Goal: Navigation & Orientation: Find specific page/section

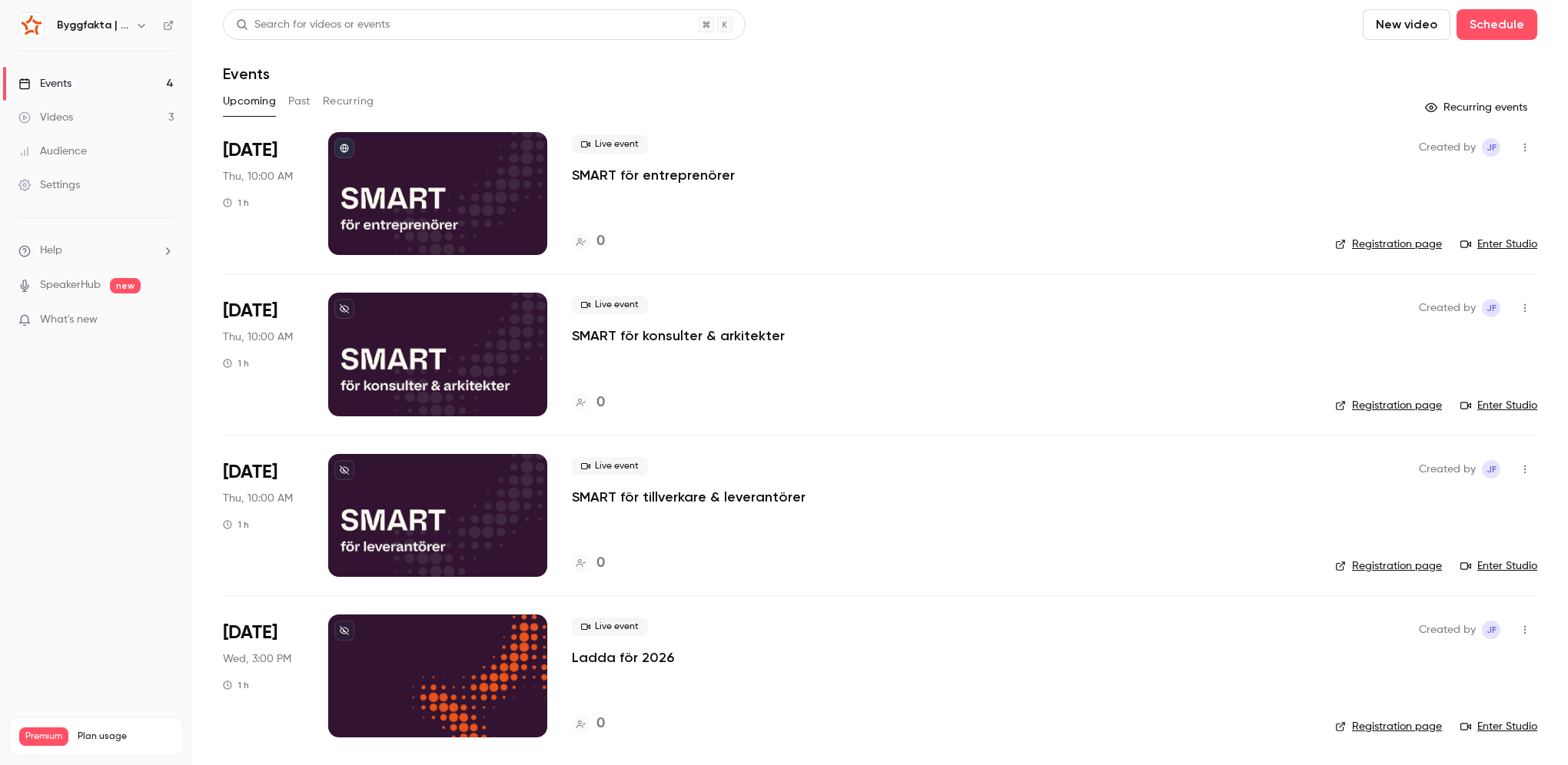
drag, startPoint x: 126, startPoint y: 34, endPoint x: 132, endPoint y: 28, distance: 8.5
click at [126, 34] on div "Byggfakta | Powered by Hubexo" at bounding box center [96, 25] width 155 height 26
click at [139, 19] on icon "button" at bounding box center [141, 25] width 13 height 13
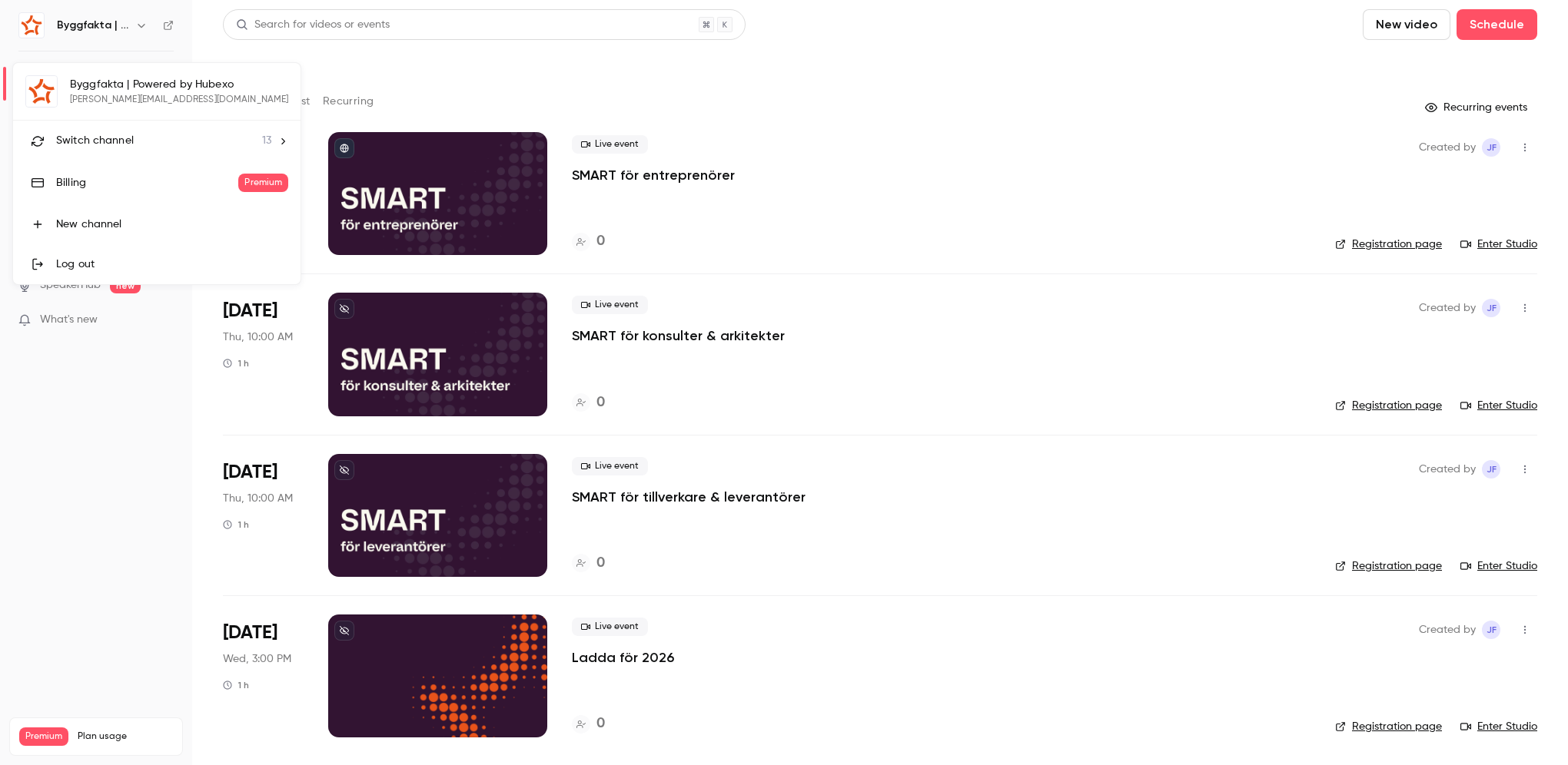
click at [120, 144] on span "Switch channel" at bounding box center [94, 140] width 78 height 16
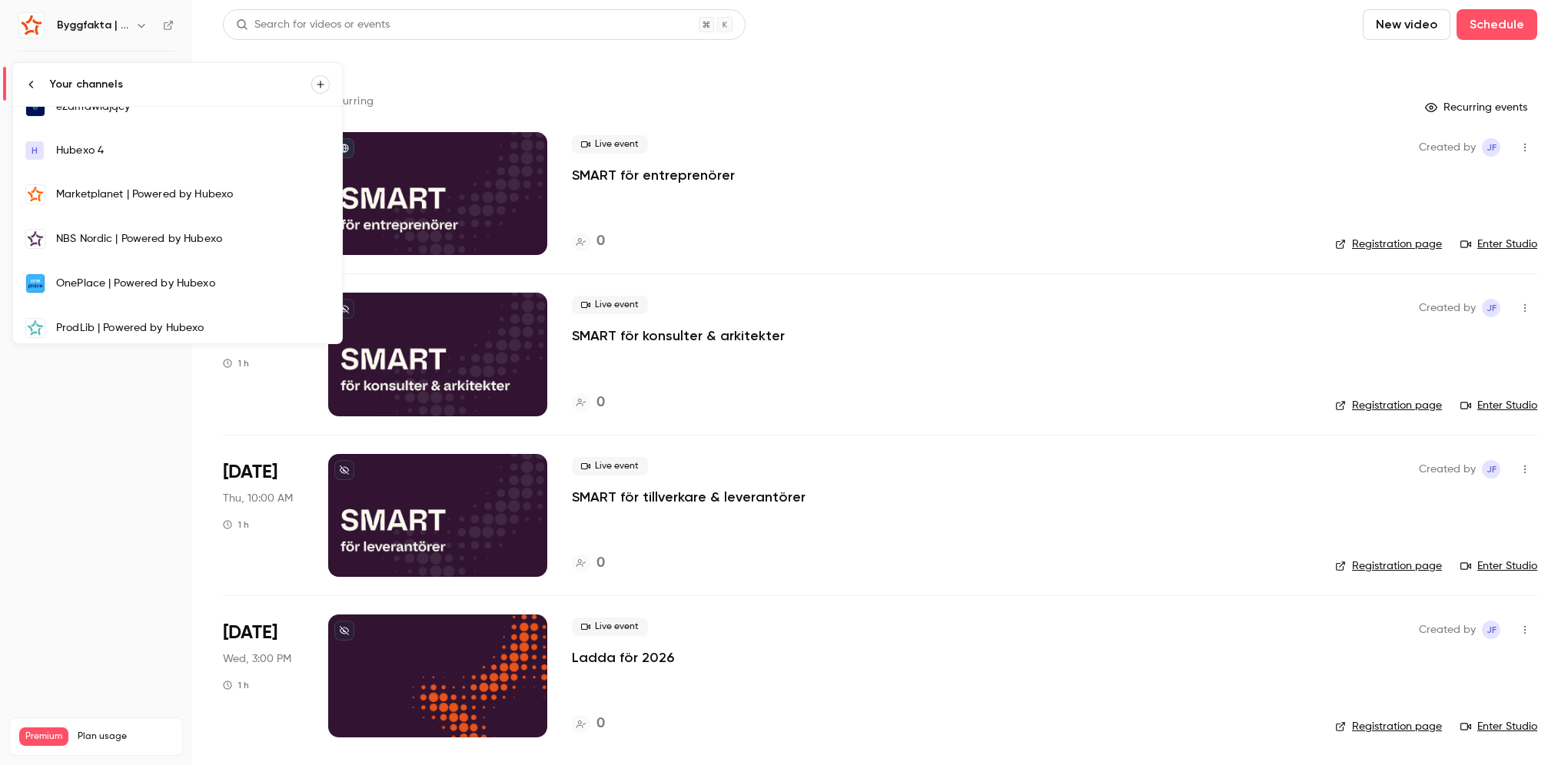
scroll to position [307, 0]
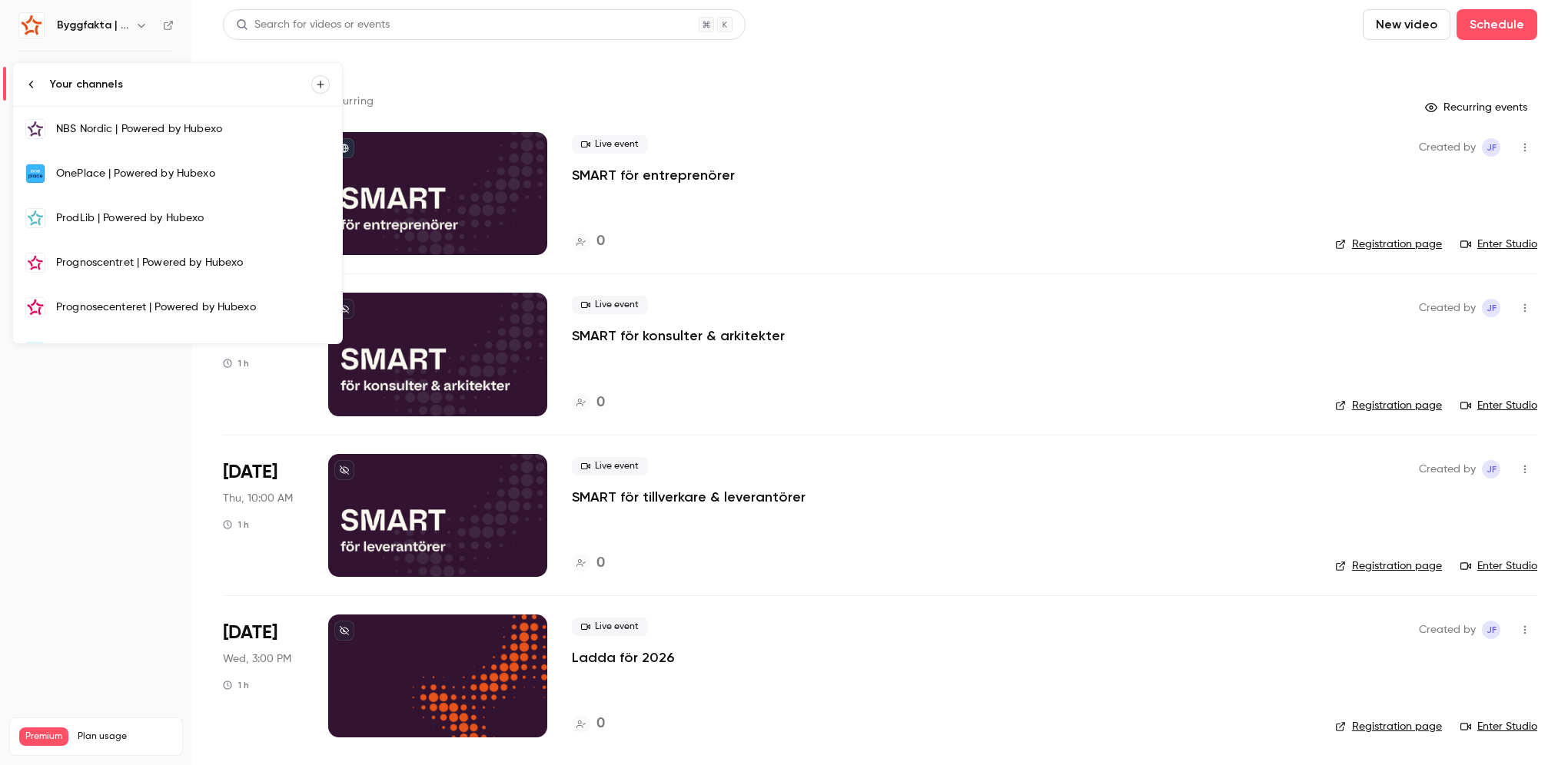
click at [159, 261] on div "Prognoscentret | Powered by Hubexo" at bounding box center [193, 263] width 274 height 15
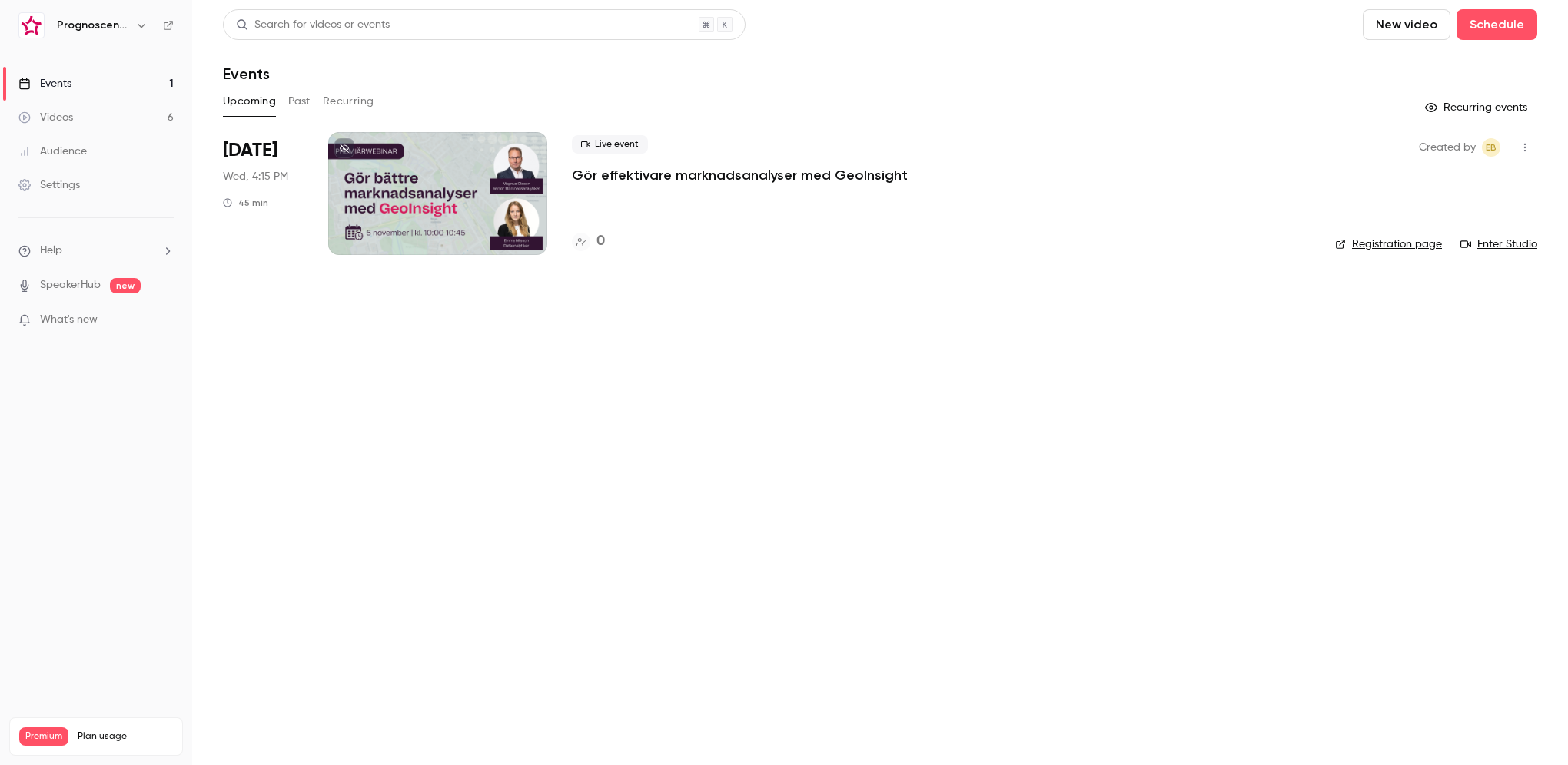
click at [298, 107] on button "Past" at bounding box center [299, 101] width 23 height 24
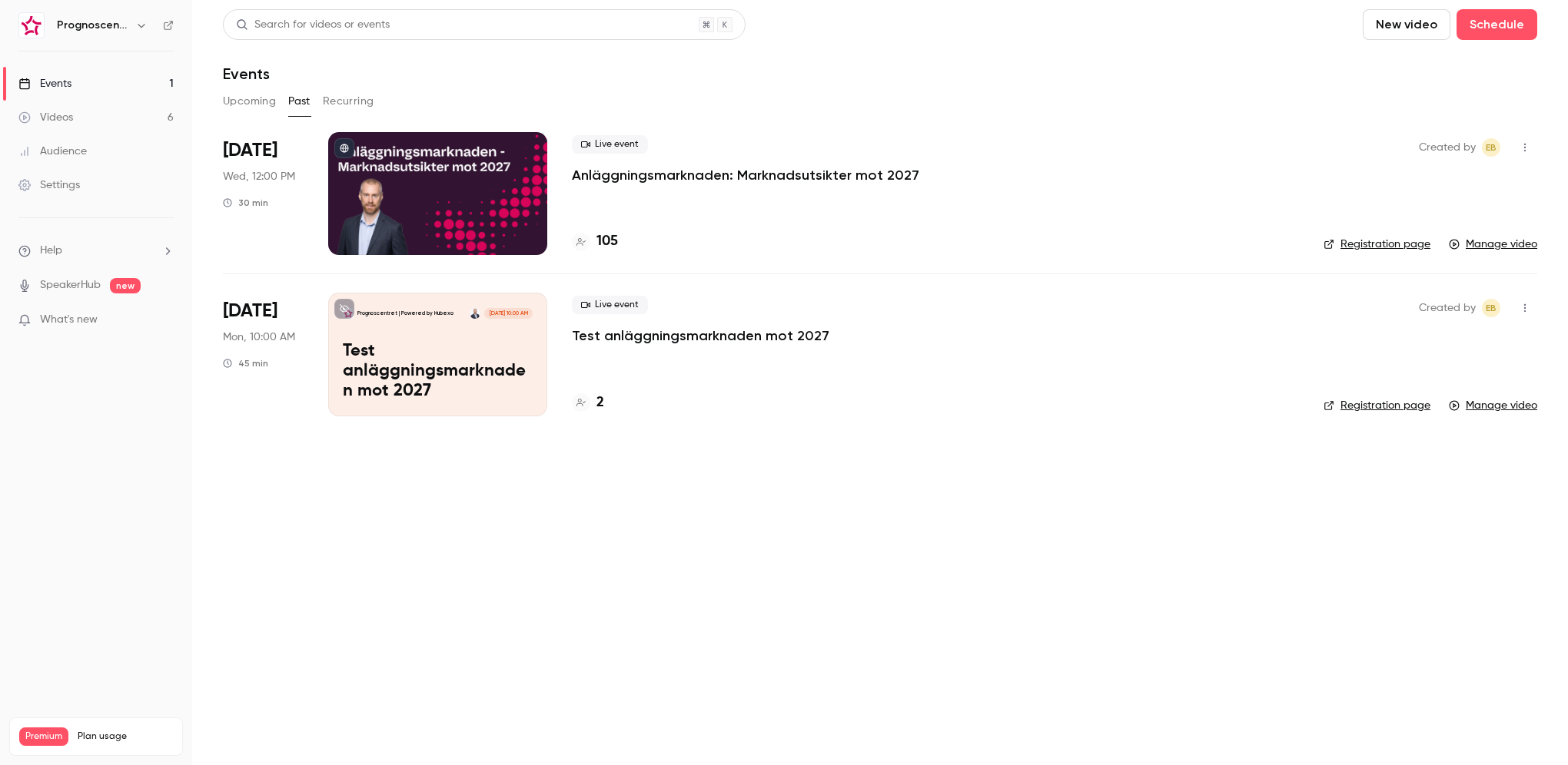
click at [609, 237] on h4 "105" at bounding box center [608, 241] width 22 height 21
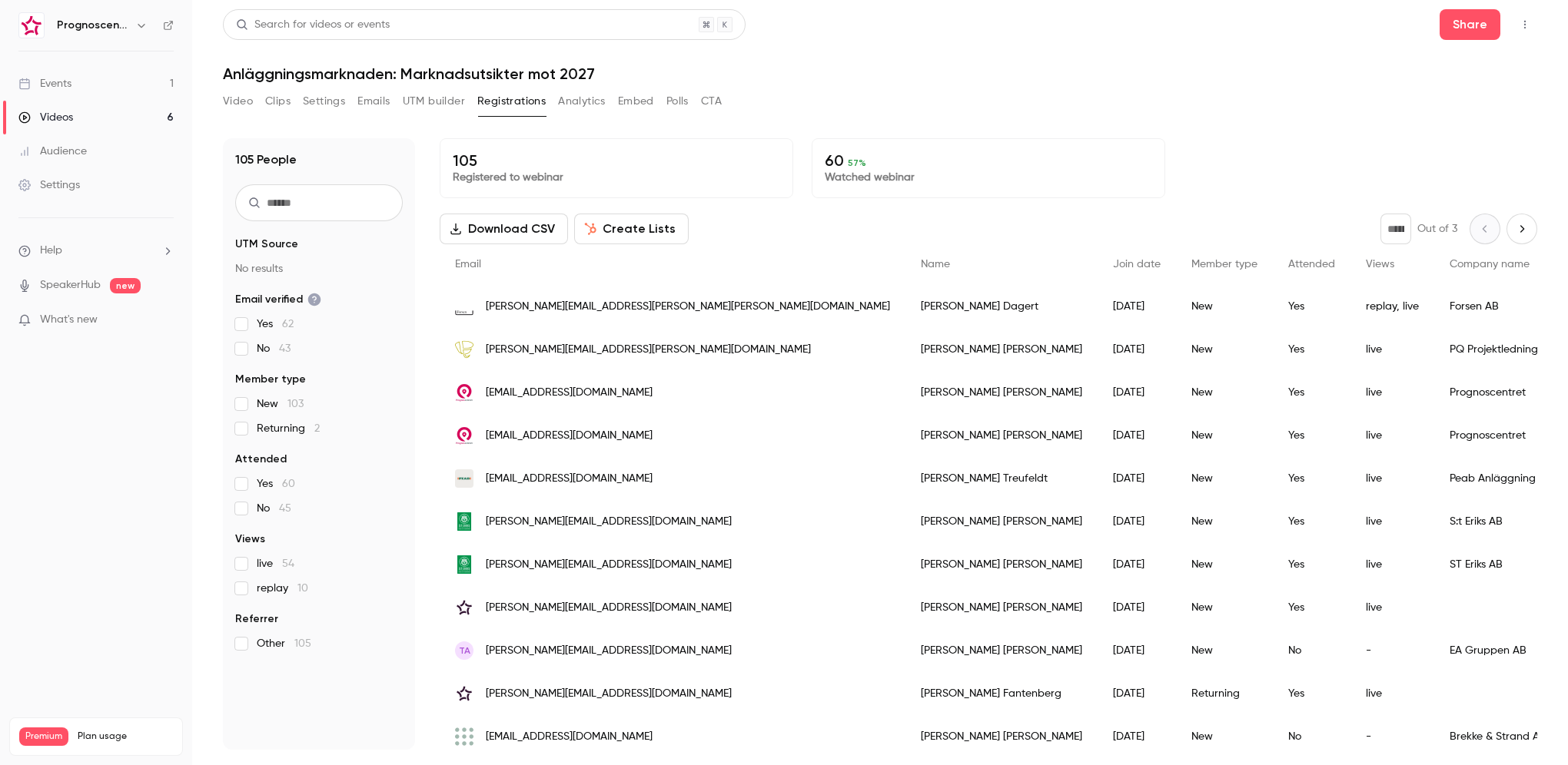
click at [589, 103] on button "Analytics" at bounding box center [582, 101] width 48 height 24
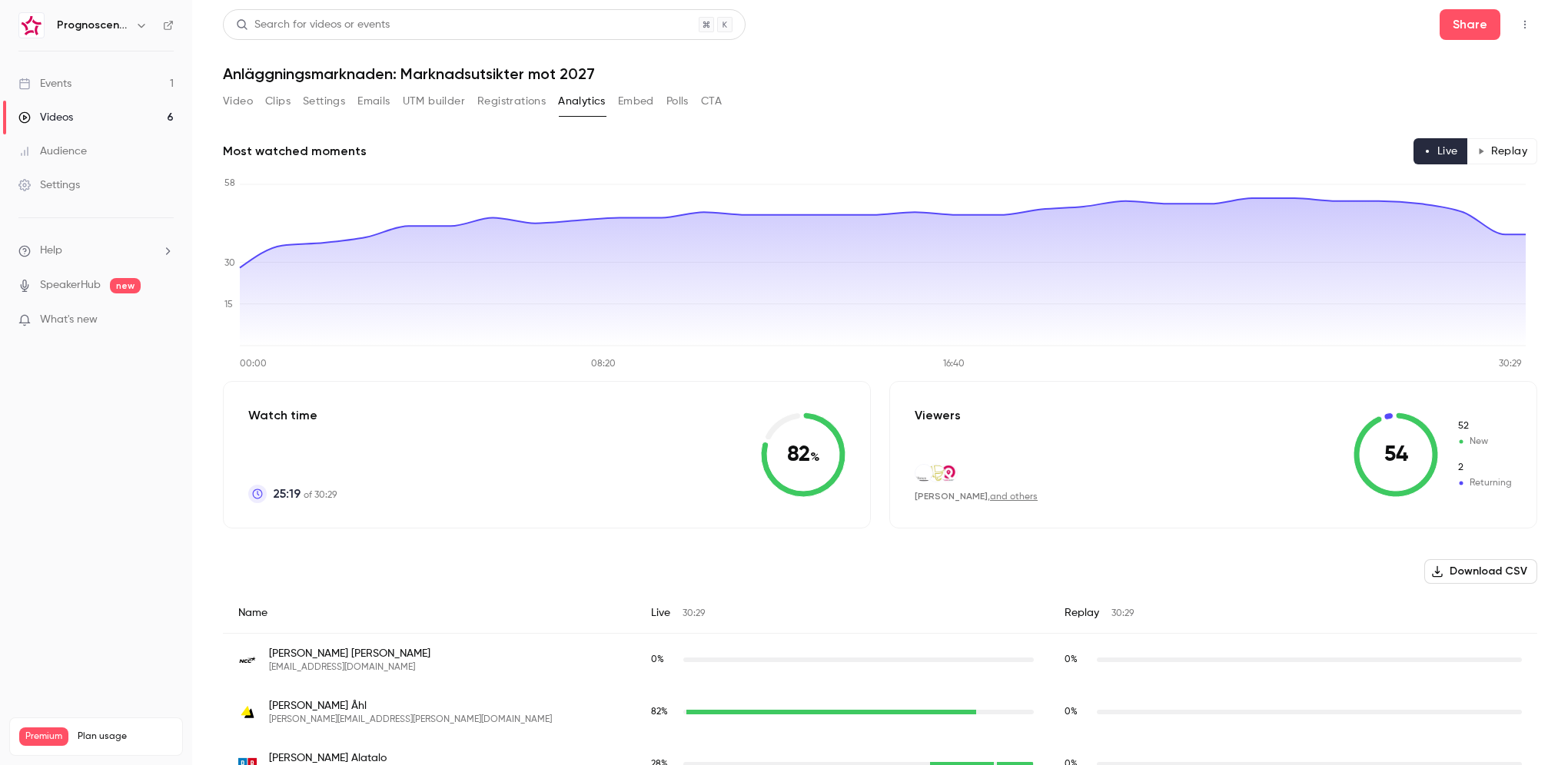
click at [643, 108] on button "Embed" at bounding box center [636, 101] width 36 height 24
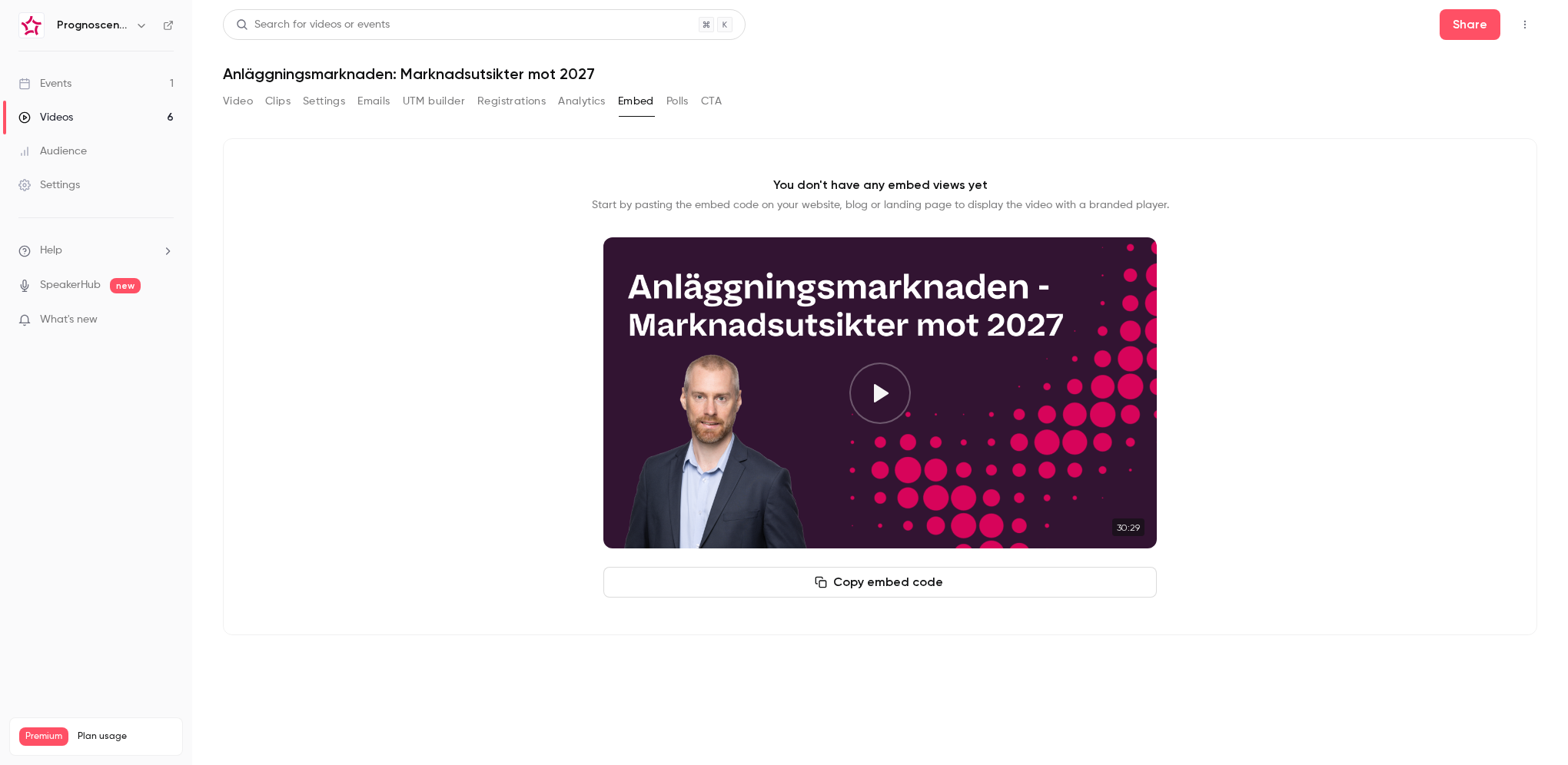
click at [670, 106] on button "Polls" at bounding box center [678, 101] width 23 height 24
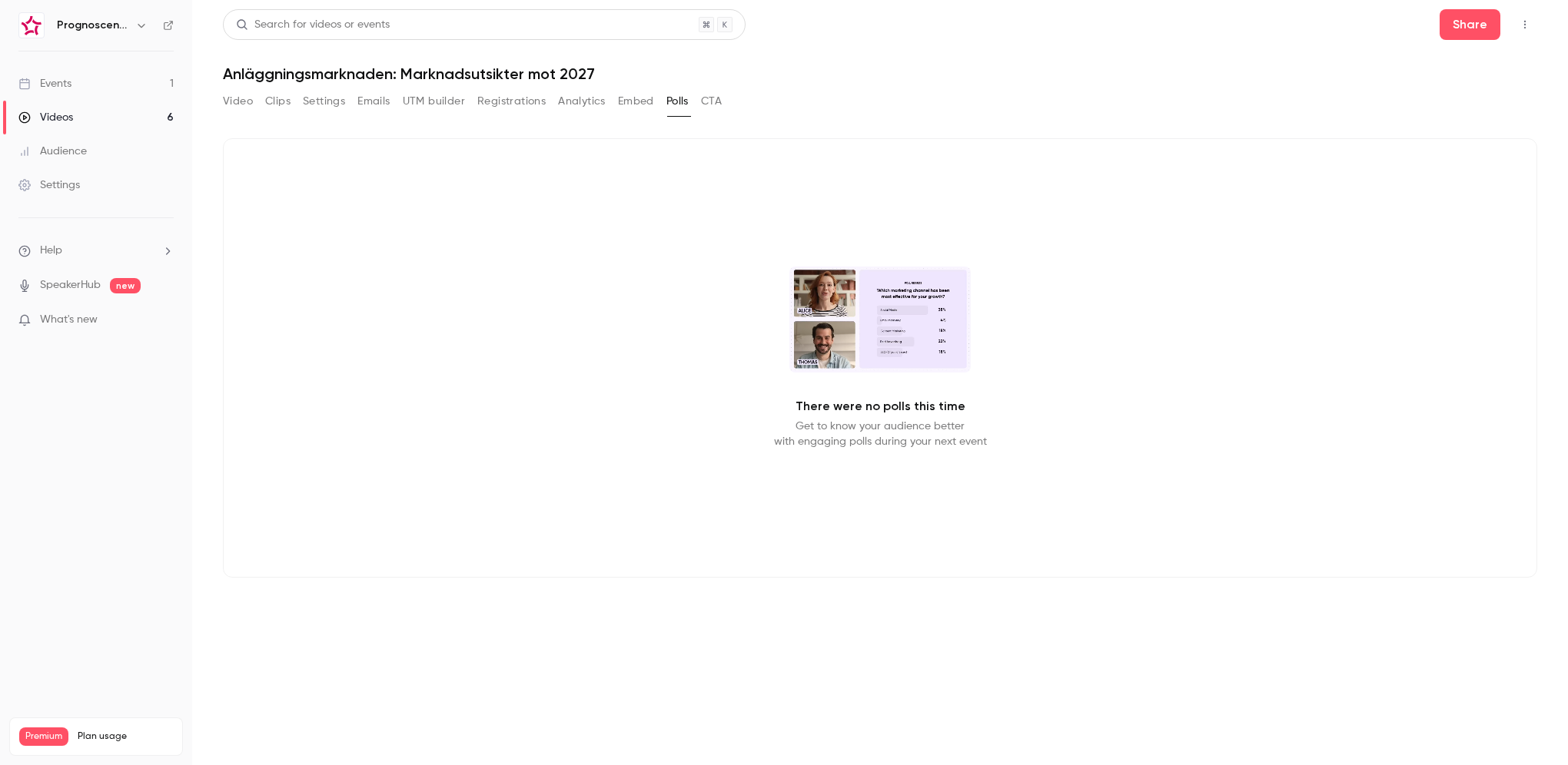
click at [698, 101] on div "Video Clips Settings Emails UTM builder Registrations Analytics Embed Polls CTA" at bounding box center [472, 101] width 499 height 24
click at [721, 102] on button "CTA" at bounding box center [711, 101] width 21 height 24
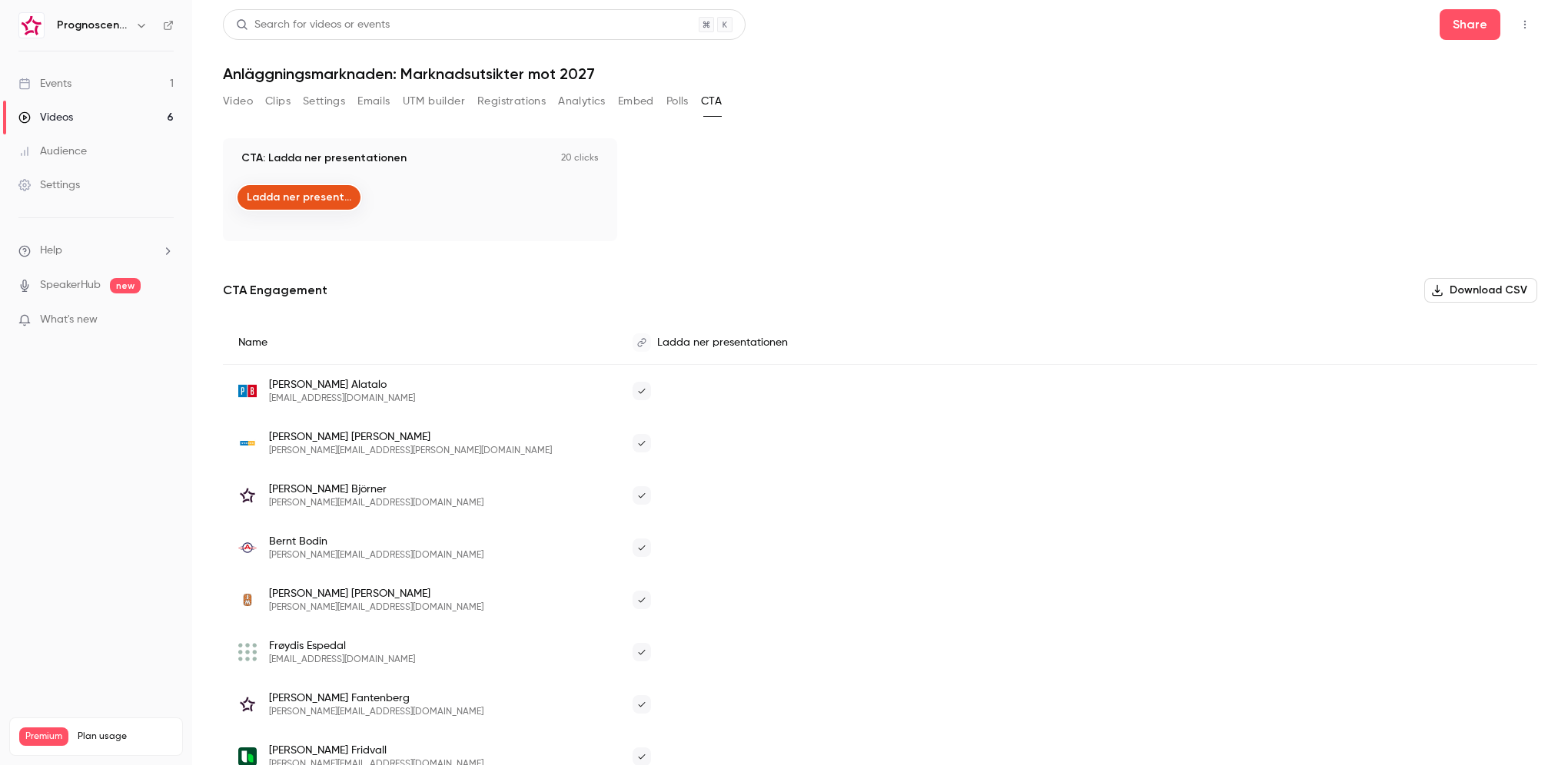
click at [128, 85] on link "Events 1" at bounding box center [96, 83] width 192 height 34
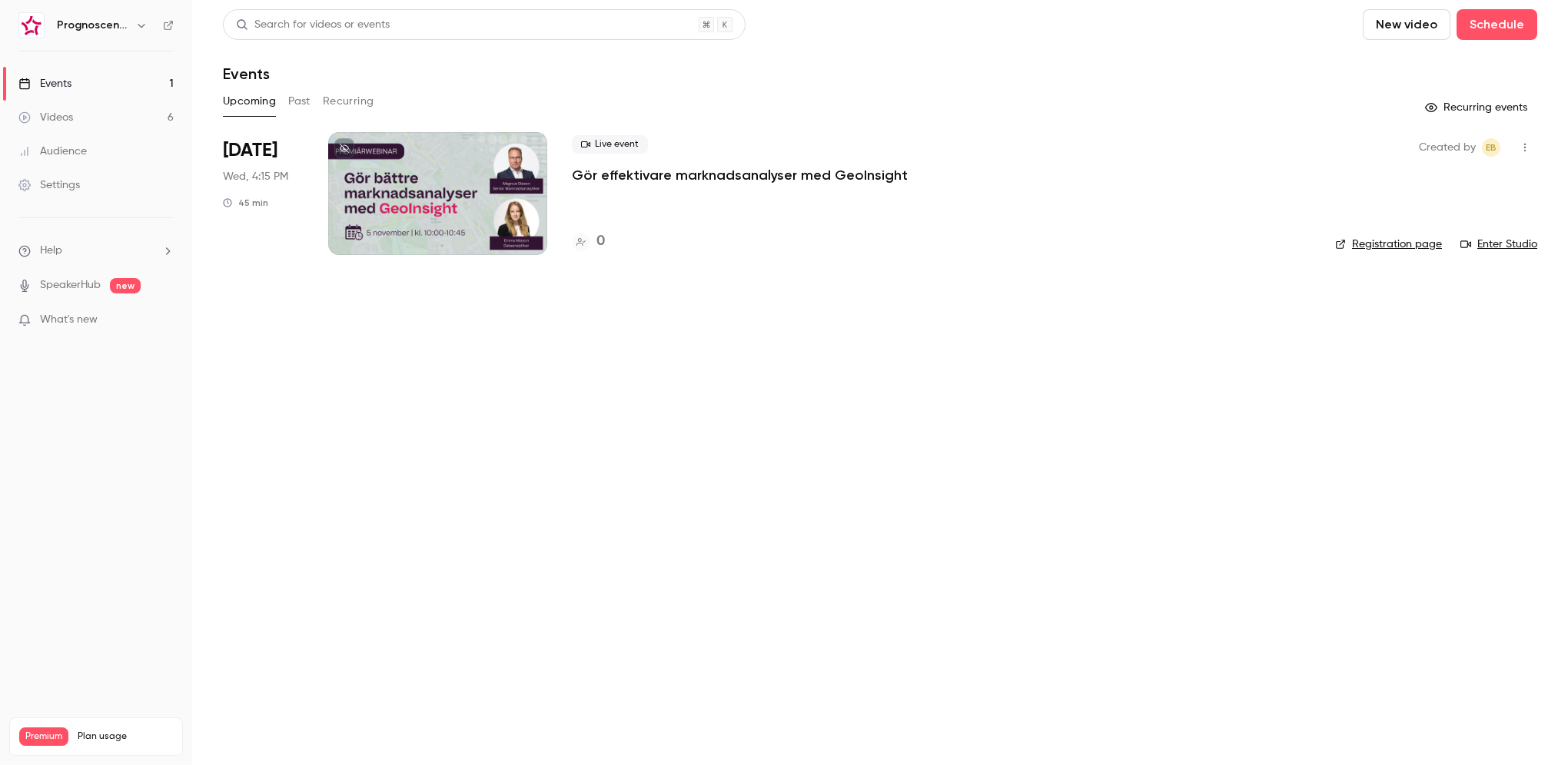
click at [124, 28] on h6 "Prognoscentret | Powered by Hubexo" at bounding box center [93, 25] width 73 height 15
drag, startPoint x: 124, startPoint y: 28, endPoint x: 110, endPoint y: 17, distance: 17.8
click at [110, 17] on div "Prognoscentret | Powered by Hubexo" at bounding box center [103, 25] width 93 height 18
click at [113, 28] on h6 "Prognoscentret | Powered by Hubexo" at bounding box center [93, 25] width 73 height 15
click at [142, 23] on icon "button" at bounding box center [141, 25] width 13 height 13
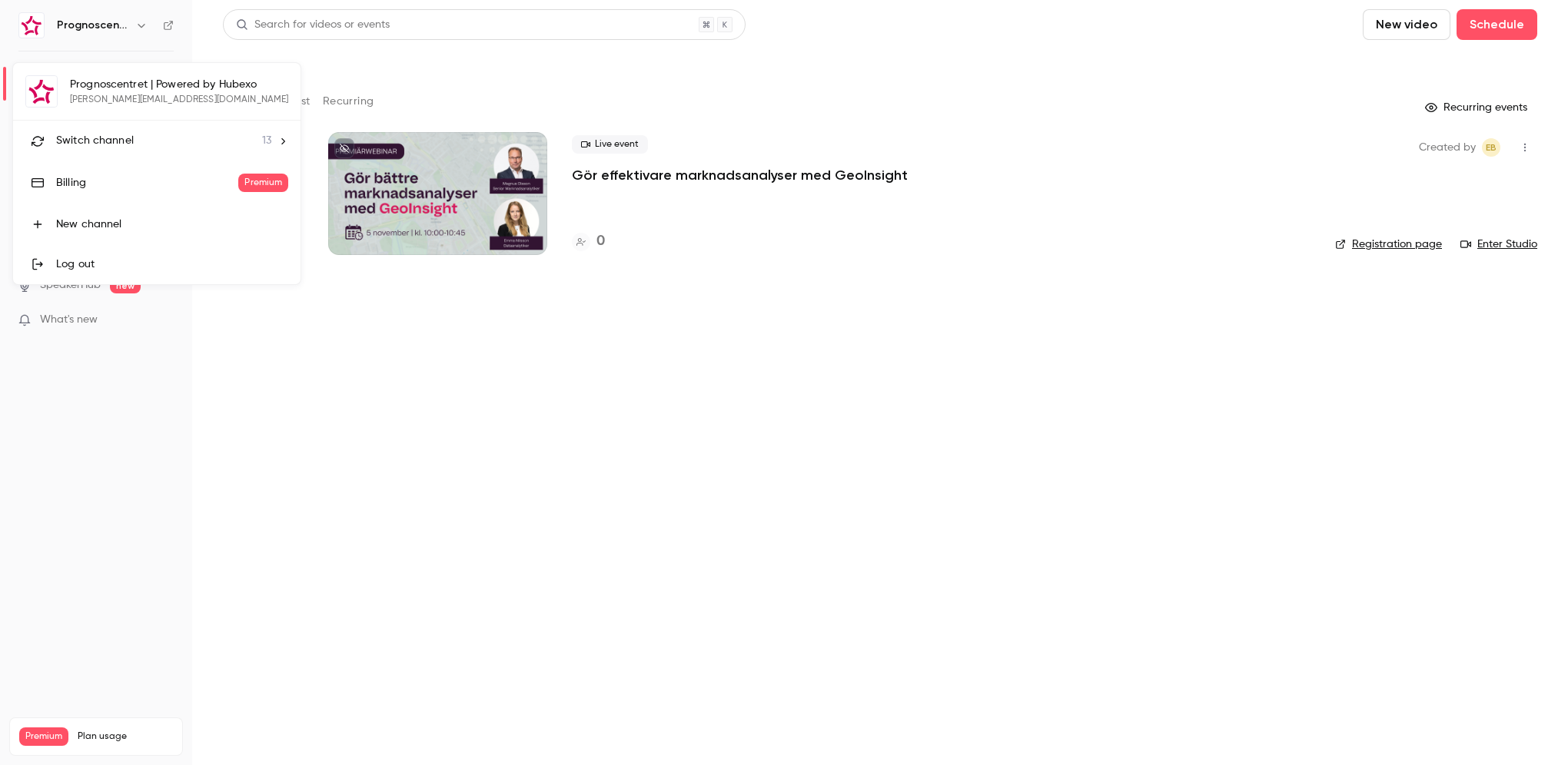
click at [126, 137] on span "Switch channel" at bounding box center [94, 140] width 78 height 16
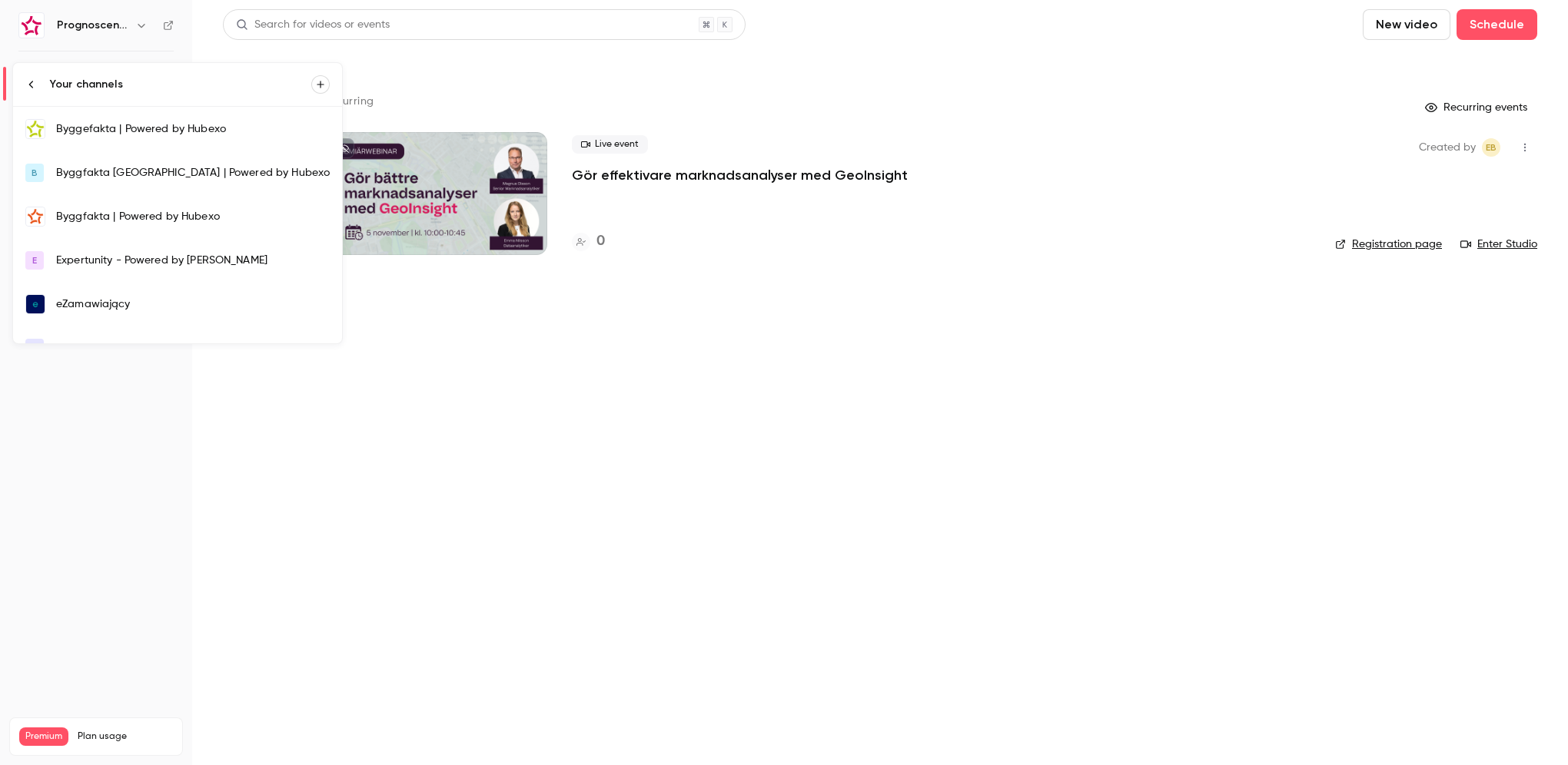
click at [139, 228] on link "Byggfakta | Powered by Hubexo" at bounding box center [178, 216] width 329 height 44
